Goal: Information Seeking & Learning: Check status

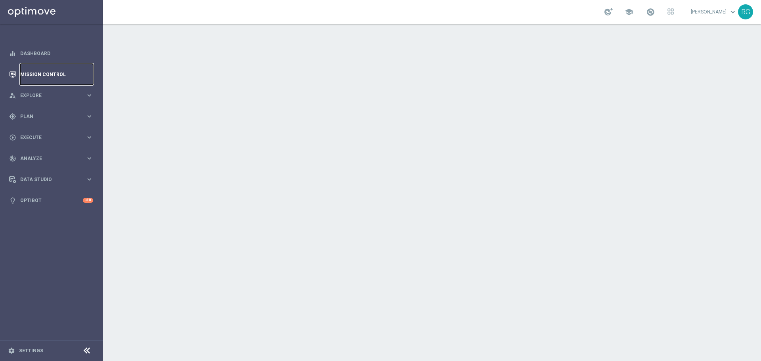
click at [54, 79] on link "Mission Control" at bounding box center [56, 74] width 73 height 21
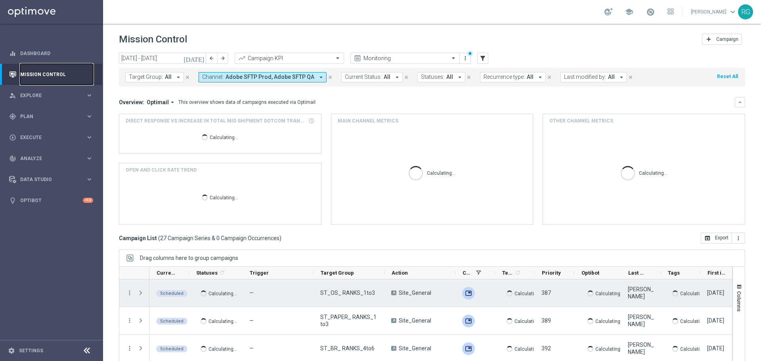
scroll to position [35, 0]
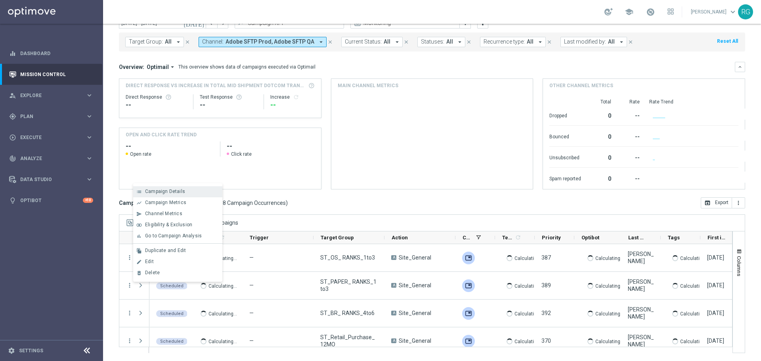
click at [166, 189] on span "Campaign Details" at bounding box center [165, 192] width 40 height 6
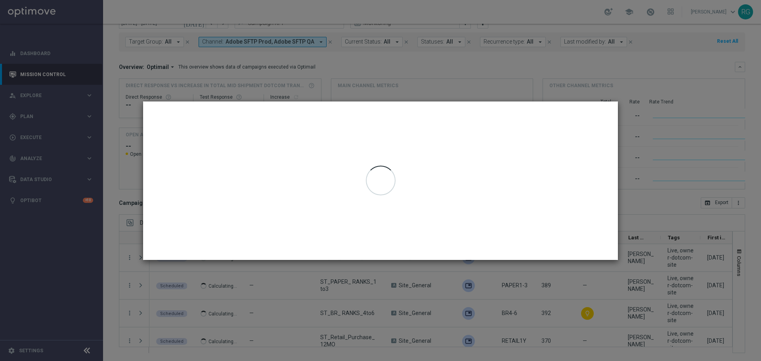
scroll to position [278, 0]
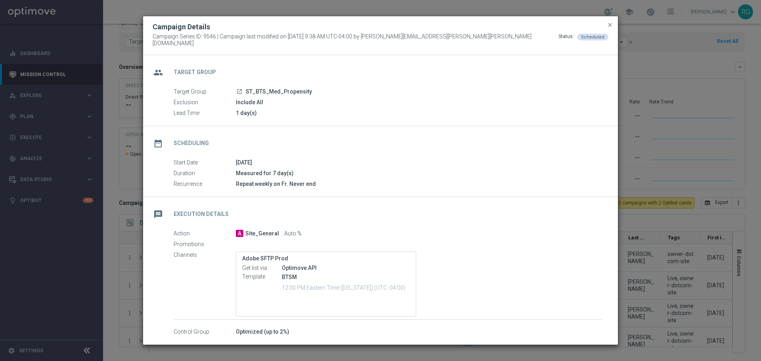
click at [294, 264] on div "Optimove API" at bounding box center [346, 268] width 128 height 8
click at [308, 267] on div "Optimove API" at bounding box center [346, 268] width 128 height 8
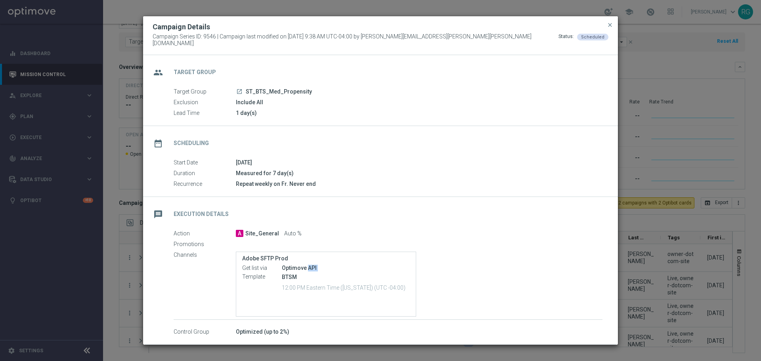
click at [308, 267] on div "Optimove API" at bounding box center [346, 268] width 128 height 8
click at [299, 266] on div "Optimove API" at bounding box center [346, 268] width 128 height 8
click at [299, 264] on div "Optimove API" at bounding box center [346, 268] width 128 height 8
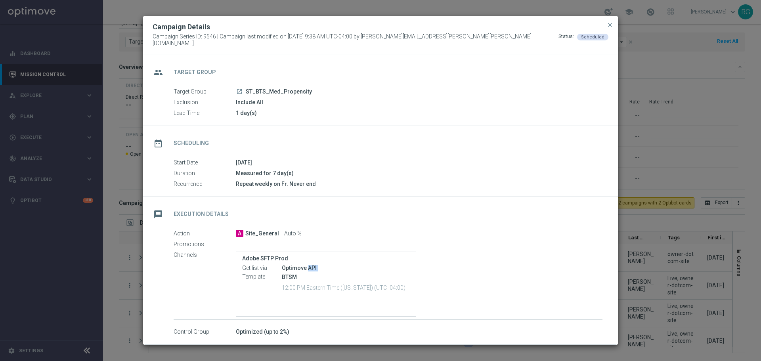
click at [295, 264] on div "Optimove API" at bounding box center [346, 268] width 128 height 8
click at [298, 260] on div "Adobe SFTP Prod Get list via Optimove API Template BTSM 12:00 PM Eastern Time (…" at bounding box center [326, 274] width 168 height 39
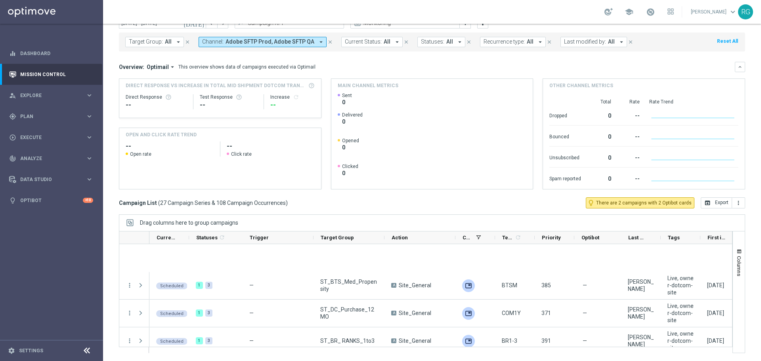
scroll to position [634, 0]
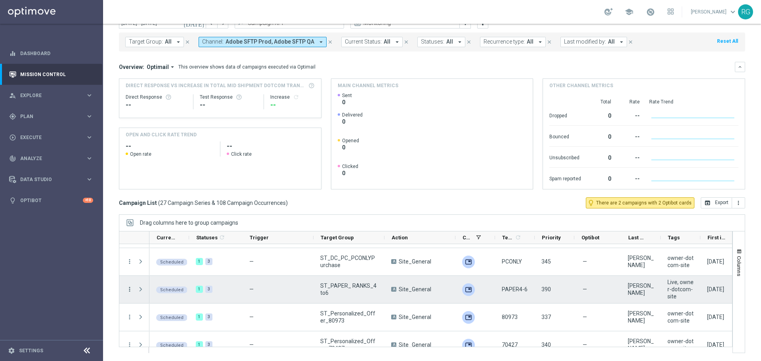
click at [128, 287] on icon "more_vert" at bounding box center [129, 289] width 7 height 7
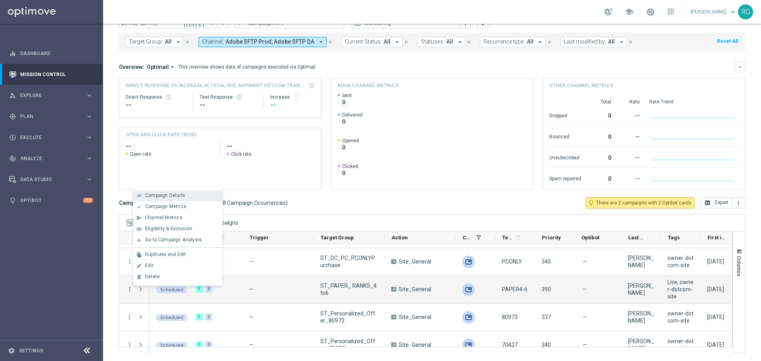
click at [169, 196] on span "Campaign Details" at bounding box center [165, 196] width 40 height 6
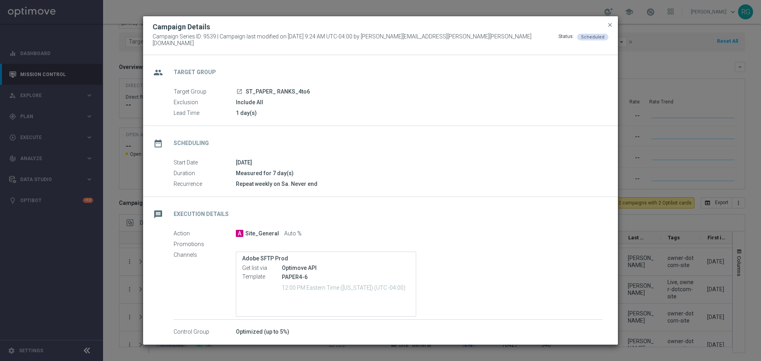
click at [312, 267] on div "Optimove API" at bounding box center [346, 268] width 128 height 8
click at [273, 256] on label "Adobe SFTP Prod" at bounding box center [326, 258] width 168 height 7
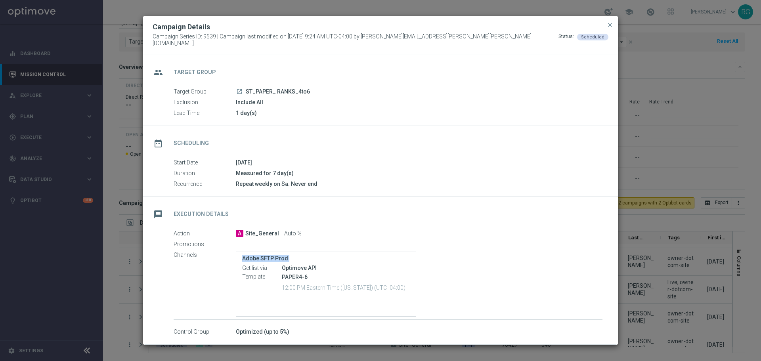
click at [273, 256] on label "Adobe SFTP Prod" at bounding box center [326, 258] width 168 height 7
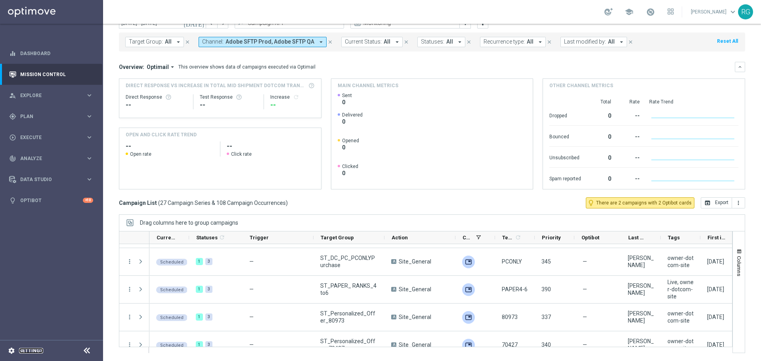
click at [27, 350] on link "Settings" at bounding box center [31, 351] width 24 height 5
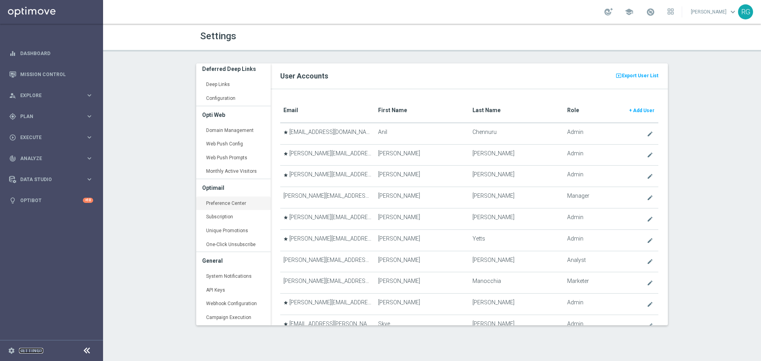
scroll to position [268, 0]
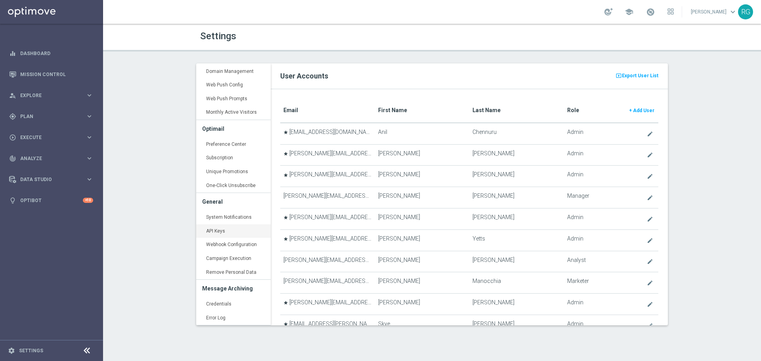
click at [226, 232] on link "API Keys keyboard_arrow_right" at bounding box center [233, 231] width 75 height 14
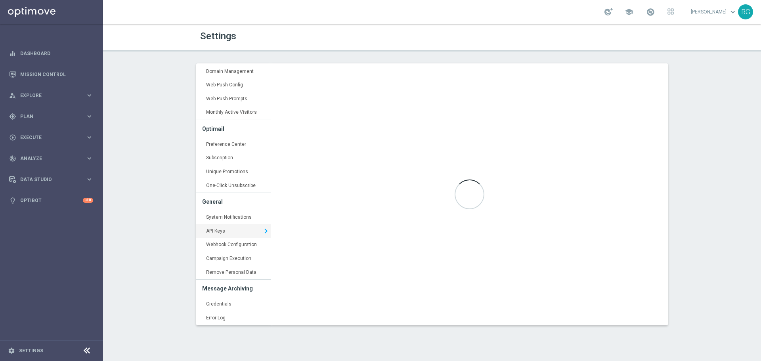
type input "[URL][DOMAIN_NAME]"
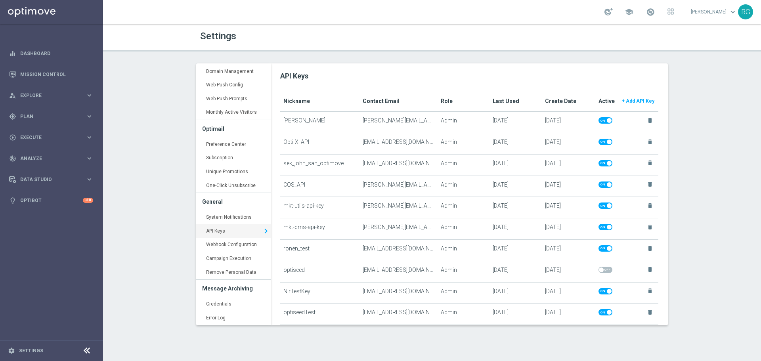
scroll to position [41, 0]
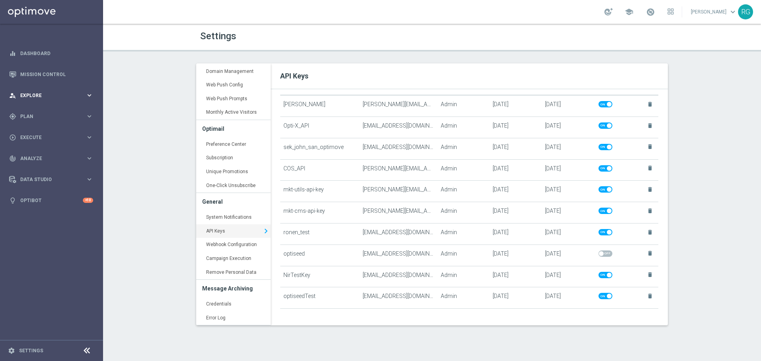
click at [6, 89] on div "person_search Explore keyboard_arrow_right" at bounding box center [51, 95] width 102 height 21
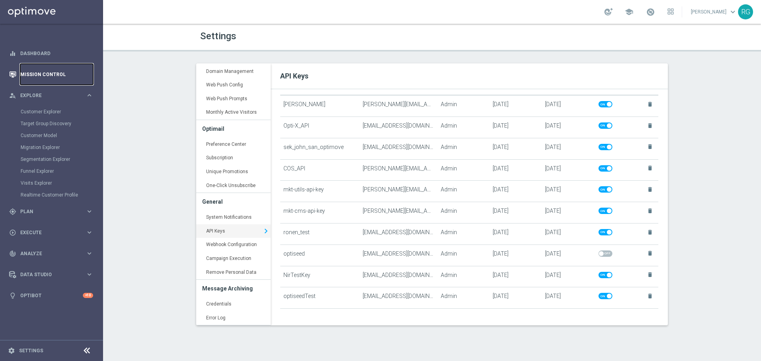
click at [33, 69] on link "Mission Control" at bounding box center [56, 74] width 73 height 21
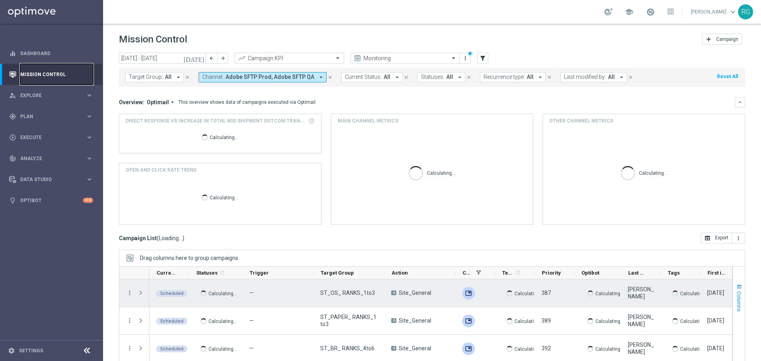
scroll to position [35, 0]
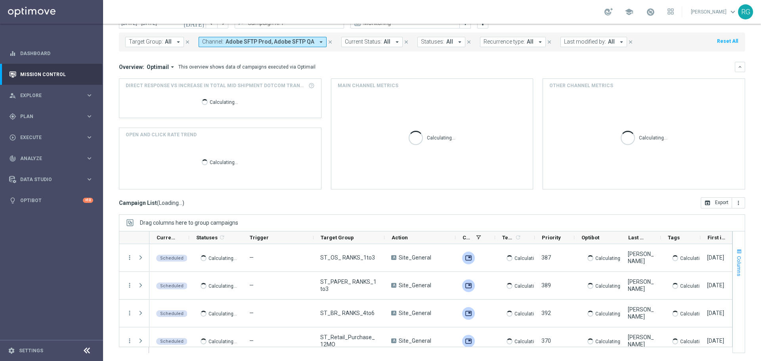
click at [740, 260] on div "[DATE] [DATE] - [DATE] arrow_back arrow_forward Campaign KPI trending_up Monito…" at bounding box center [432, 167] width 658 height 301
click at [737, 260] on button "Columns" at bounding box center [739, 262] width 12 height 43
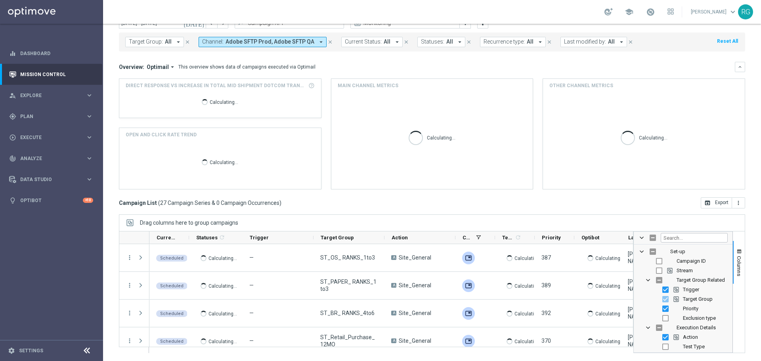
click at [687, 257] on div "Campaign ID" at bounding box center [689, 262] width 78 height 10
click at [686, 261] on span "Campaign ID" at bounding box center [691, 261] width 29 height 6
checkbox input "true"
click at [736, 261] on span "Columns" at bounding box center [739, 266] width 6 height 20
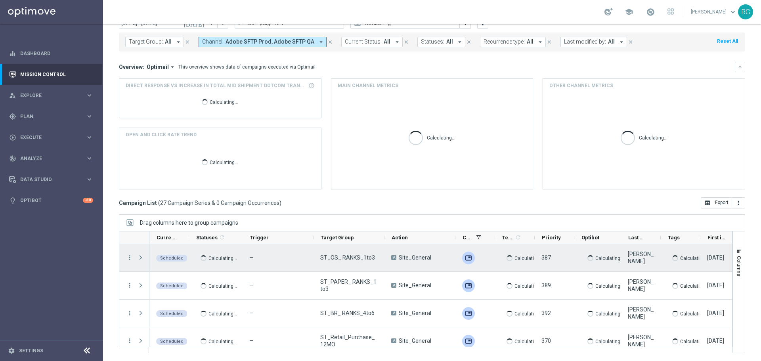
click at [141, 255] on span "Press SPACE to select this row." at bounding box center [140, 258] width 7 height 6
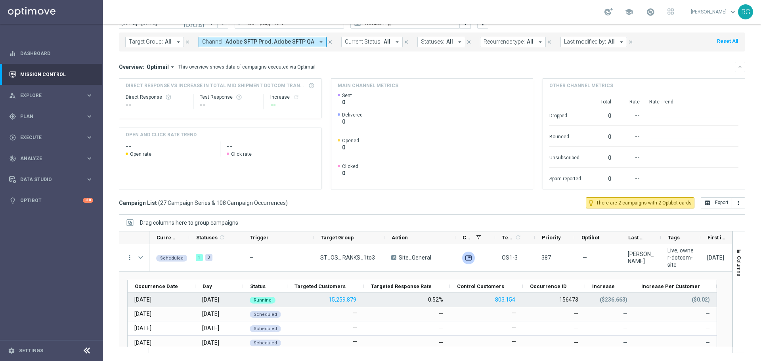
click at [576, 298] on div "156473" at bounding box center [569, 299] width 19 height 7
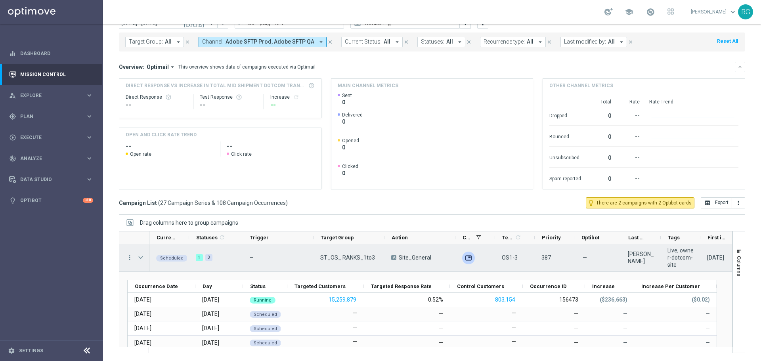
click at [139, 259] on span "Press SPACE to select this row." at bounding box center [140, 258] width 7 height 6
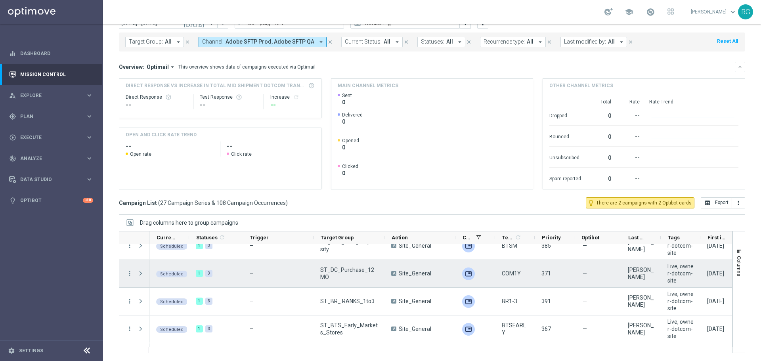
scroll to position [647, 0]
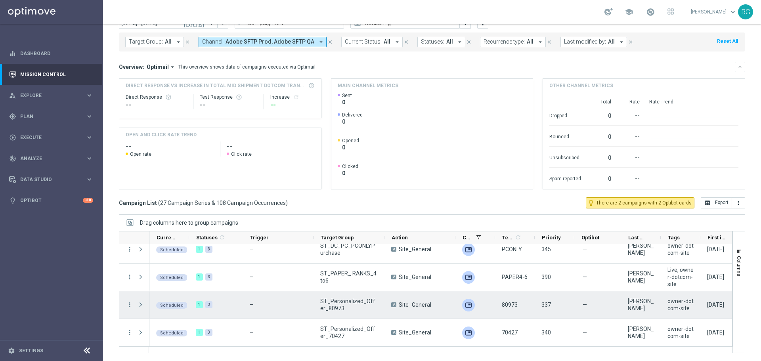
click at [144, 303] on span at bounding box center [140, 305] width 7 height 6
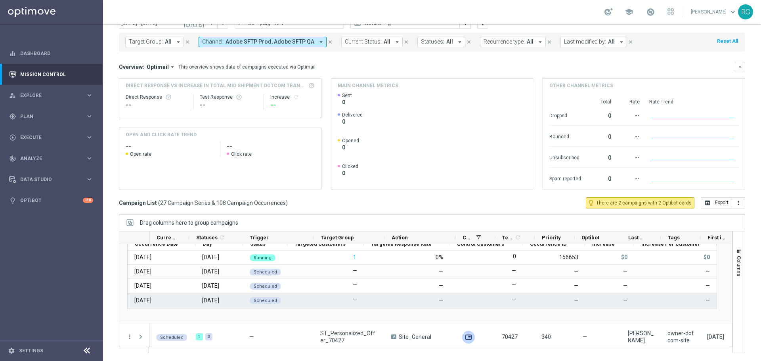
scroll to position [741, 0]
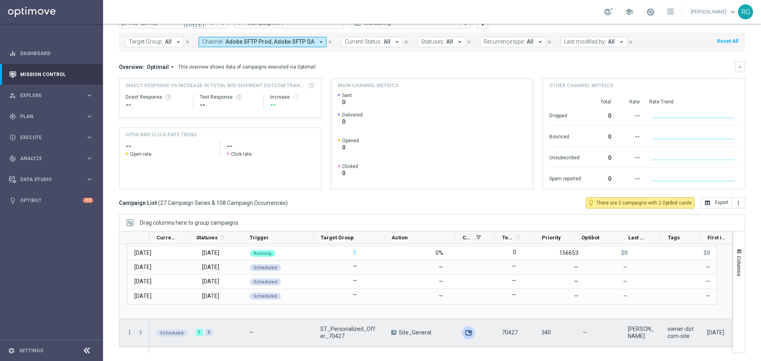
click at [142, 333] on span at bounding box center [140, 333] width 7 height 6
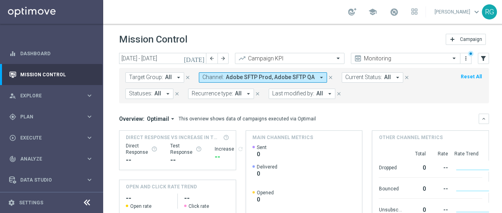
scroll to position [834, 0]
